Goal: Contribute content: Add original content to the website for others to see

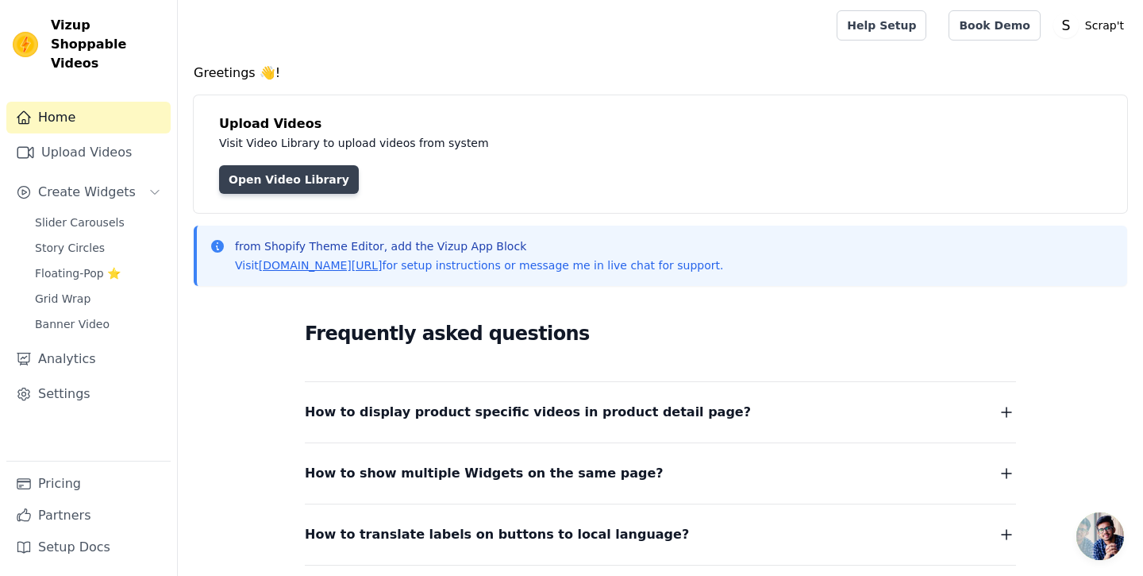
click at [253, 179] on link "Open Video Library" at bounding box center [289, 179] width 140 height 29
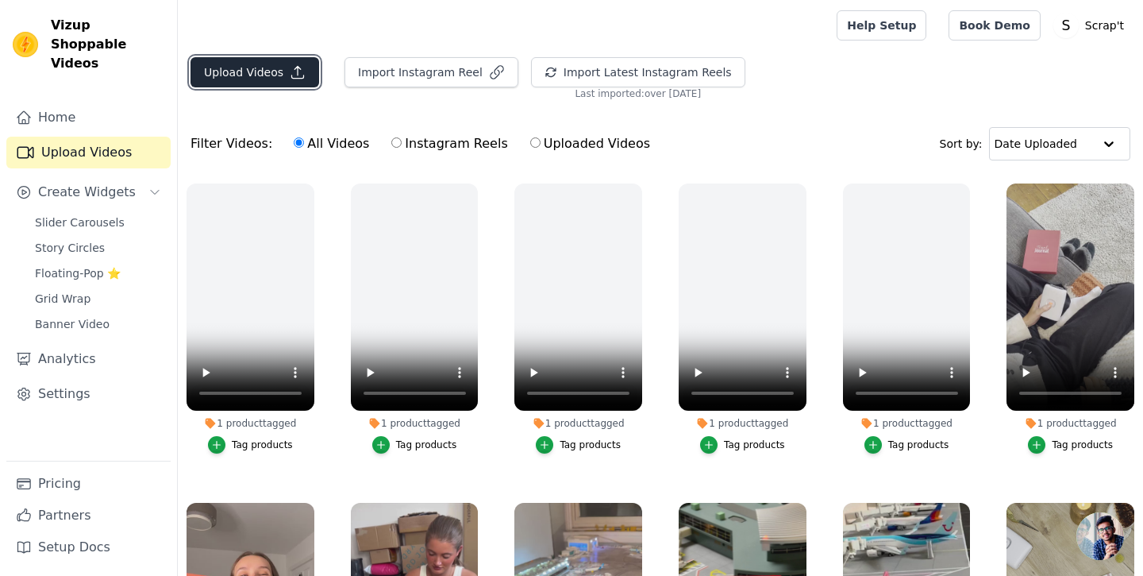
click at [262, 69] on button "Upload Videos" at bounding box center [255, 72] width 129 height 30
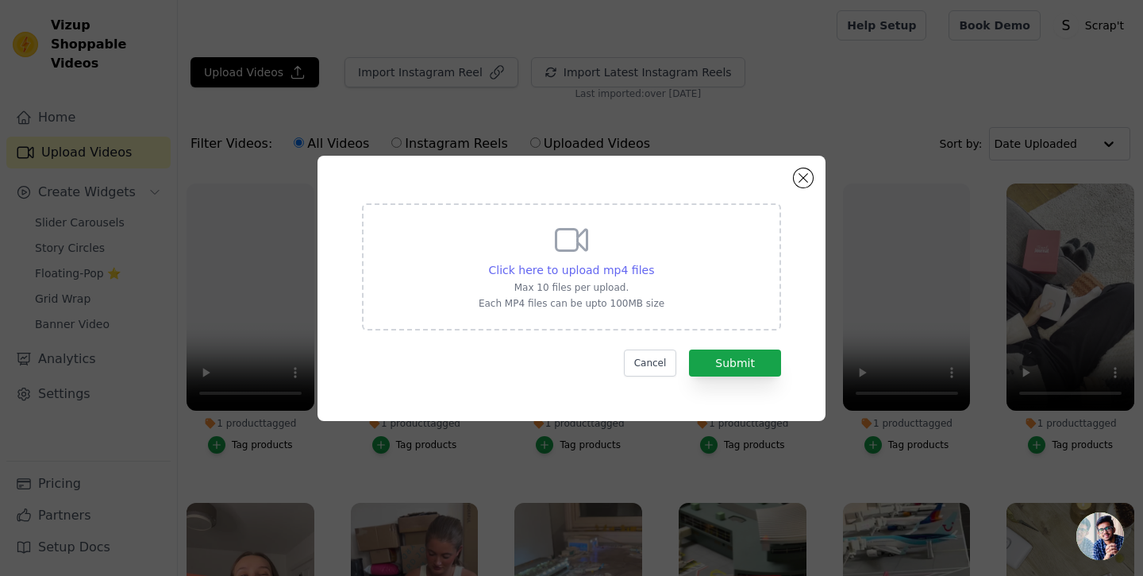
click at [568, 269] on span "Click here to upload mp4 files" at bounding box center [572, 270] width 166 height 13
click at [653, 262] on input "Click here to upload mp4 files Max 10 files per upload. Each MP4 files can be u…" at bounding box center [653, 261] width 1 height 1
click at [648, 360] on button "Cancel" at bounding box center [650, 362] width 53 height 27
